Goal: Find specific page/section: Find specific page/section

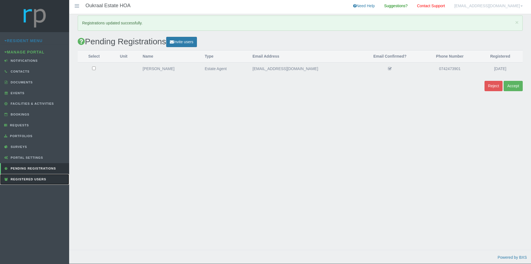
click at [32, 179] on span "Registered Users" at bounding box center [27, 178] width 37 height 3
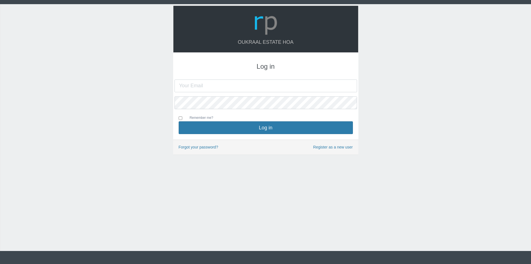
click at [228, 85] on input "text" at bounding box center [266, 85] width 183 height 13
type input "[EMAIL_ADDRESS][DOMAIN_NAME]"
click at [179, 121] on button "Log in" at bounding box center [266, 127] width 174 height 13
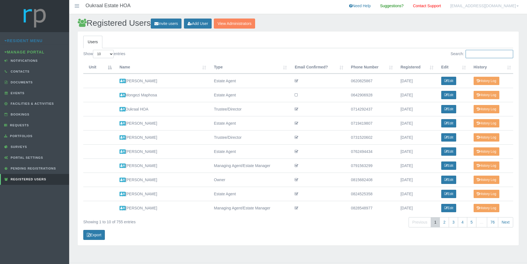
click at [483, 55] on input "Search:" at bounding box center [490, 54] width 48 height 8
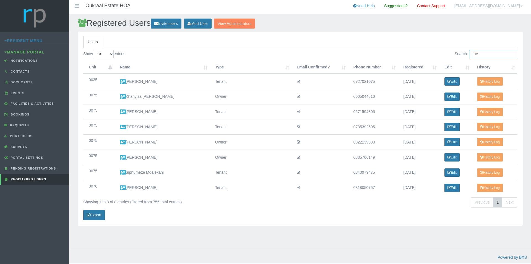
type input "075"
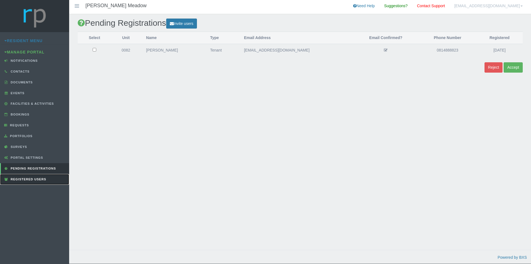
click at [39, 178] on span "Registered Users" at bounding box center [27, 178] width 37 height 3
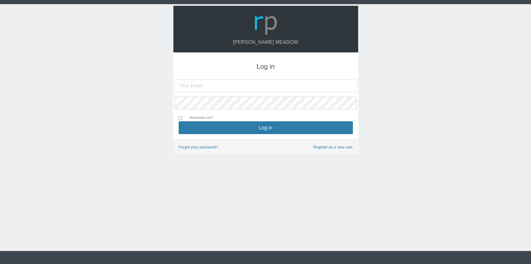
click at [235, 87] on input "text" at bounding box center [266, 85] width 183 height 13
type input "[EMAIL_ADDRESS][DOMAIN_NAME]"
